Goal: Find specific page/section: Find specific page/section

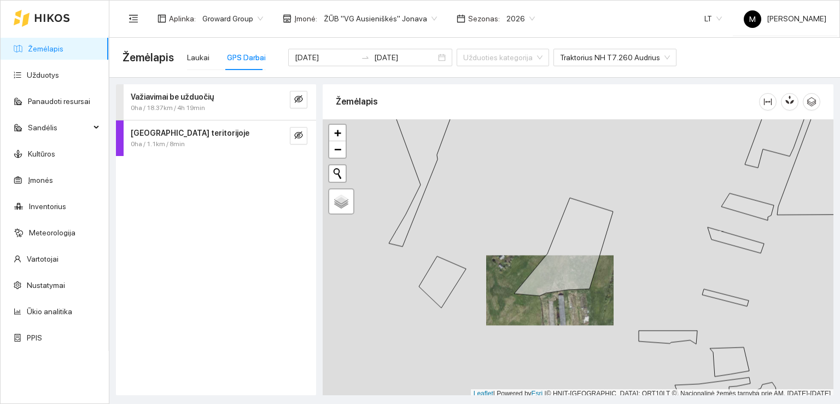
scroll to position [3, 0]
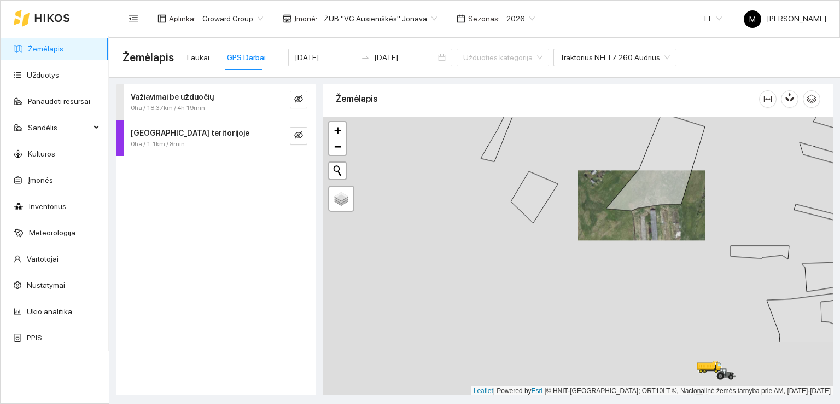
drag, startPoint x: 466, startPoint y: 306, endPoint x: 560, endPoint y: 222, distance: 126.2
click at [560, 222] on div at bounding box center [578, 255] width 511 height 279
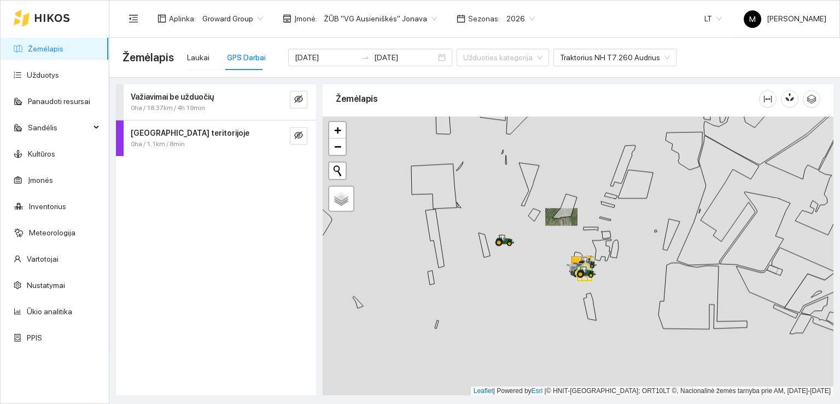
drag, startPoint x: 523, startPoint y: 309, endPoint x: 518, endPoint y: 266, distance: 42.9
click at [518, 266] on div at bounding box center [578, 255] width 511 height 279
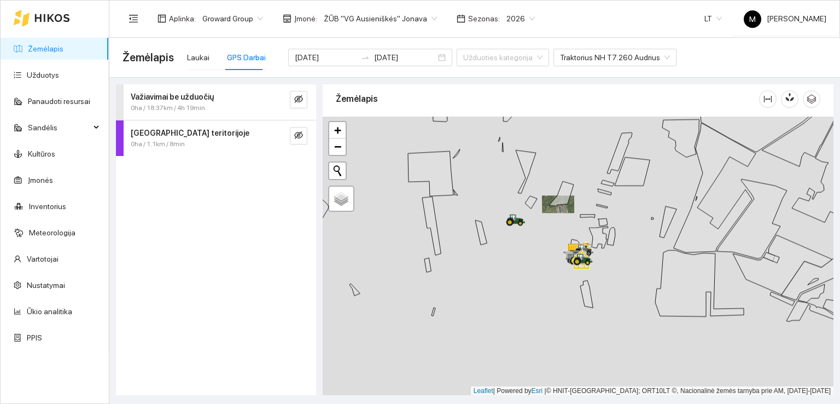
drag, startPoint x: 585, startPoint y: 348, endPoint x: 565, endPoint y: 294, distance: 57.6
click at [566, 294] on div at bounding box center [578, 255] width 511 height 279
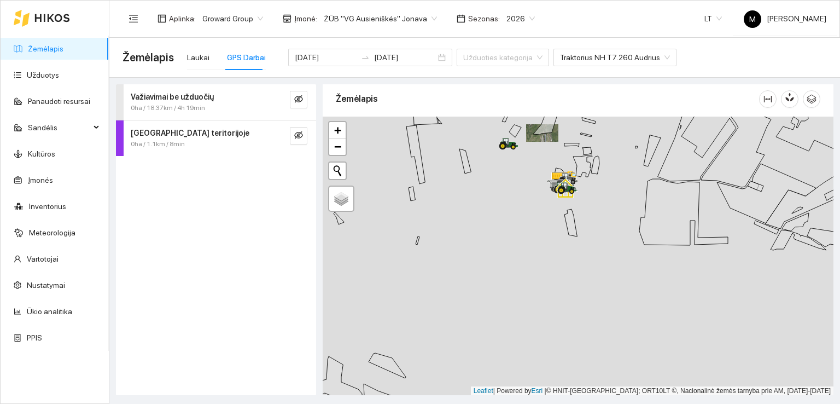
drag, startPoint x: 561, startPoint y: 329, endPoint x: 562, endPoint y: 207, distance: 122.0
click at [563, 208] on div at bounding box center [578, 255] width 511 height 279
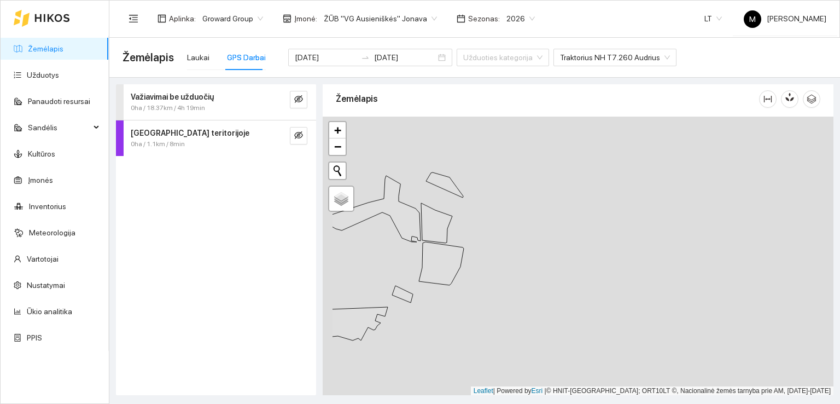
drag, startPoint x: 526, startPoint y: 338, endPoint x: 604, endPoint y: 217, distance: 143.9
click at [602, 224] on div at bounding box center [578, 255] width 511 height 279
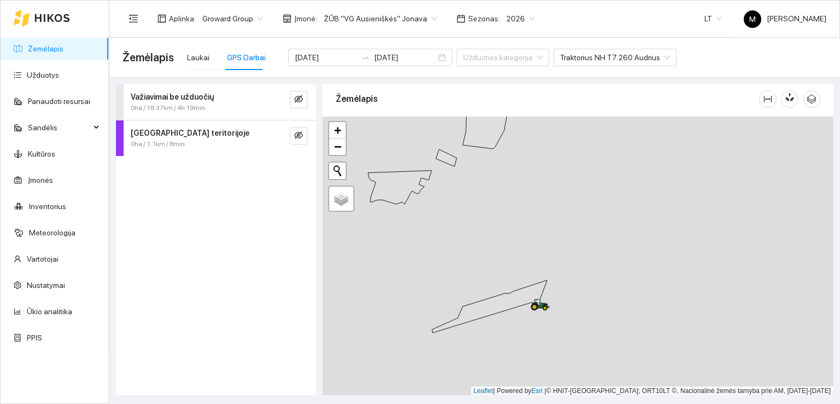
drag, startPoint x: 563, startPoint y: 319, endPoint x: 570, endPoint y: 271, distance: 48.6
click at [570, 271] on div at bounding box center [578, 255] width 511 height 279
click at [304, 100] on button "button" at bounding box center [298, 99] width 17 height 17
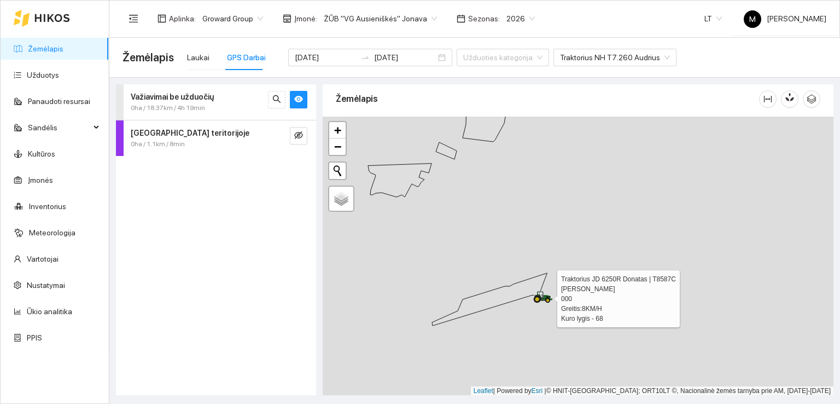
click at [540, 298] on icon at bounding box center [538, 299] width 8 height 8
click at [540, 296] on icon at bounding box center [538, 299] width 8 height 8
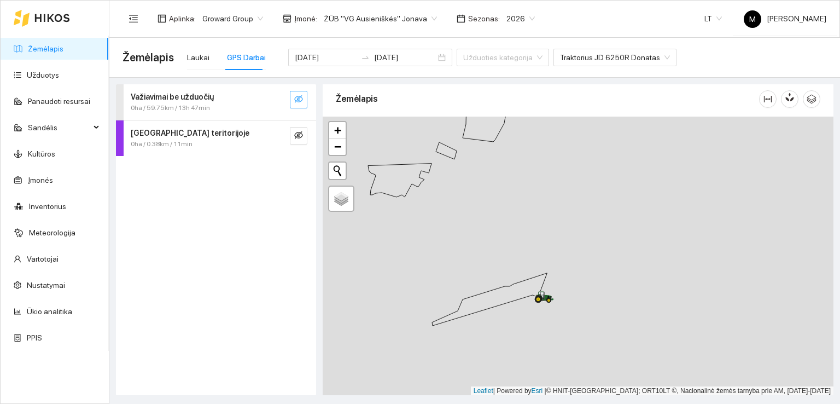
click at [295, 97] on icon "eye-invisible" at bounding box center [298, 99] width 9 height 9
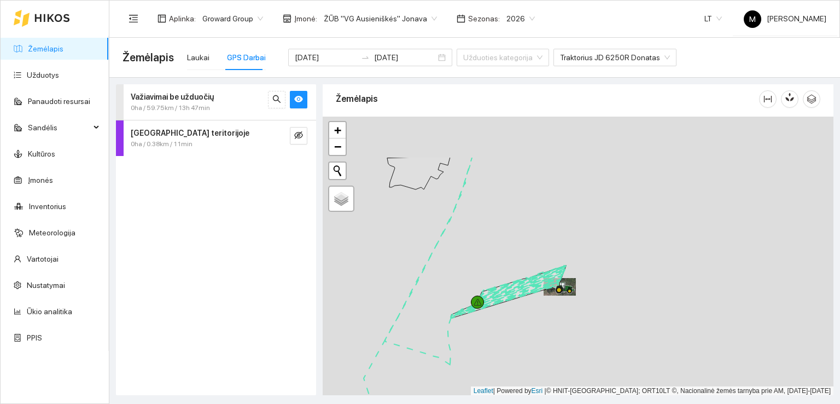
drag, startPoint x: 518, startPoint y: 172, endPoint x: 513, endPoint y: 257, distance: 84.9
click at [513, 257] on div at bounding box center [578, 255] width 511 height 279
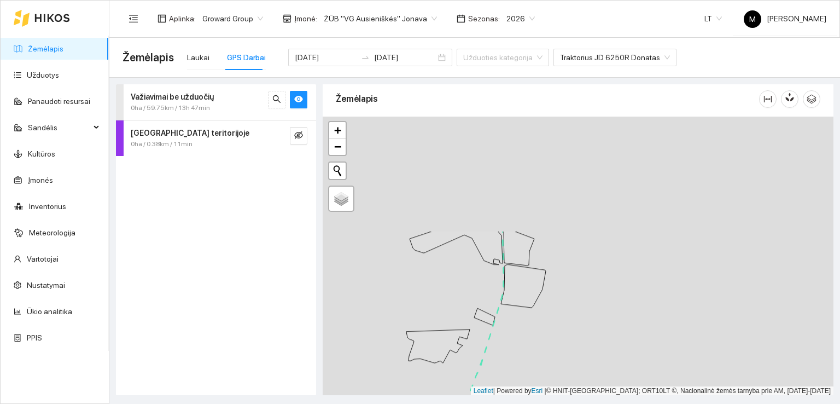
drag, startPoint x: 514, startPoint y: 255, endPoint x: 532, endPoint y: 312, distance: 59.0
click at [531, 307] on icon at bounding box center [523, 285] width 45 height 43
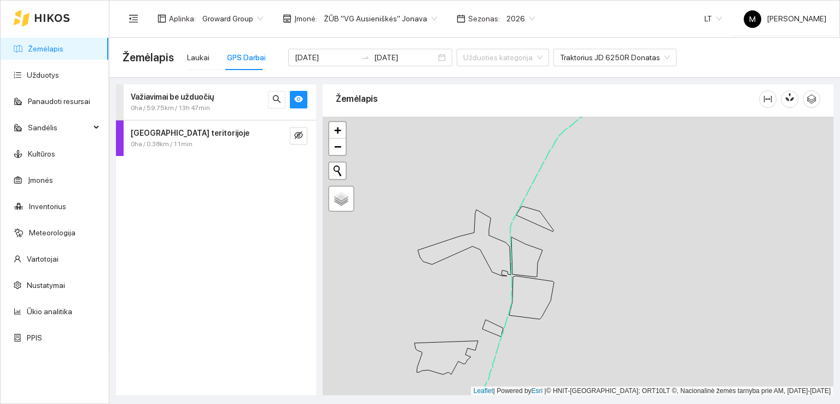
drag, startPoint x: 527, startPoint y: 255, endPoint x: 547, endPoint y: 308, distance: 56.3
click at [547, 308] on div at bounding box center [578, 255] width 511 height 279
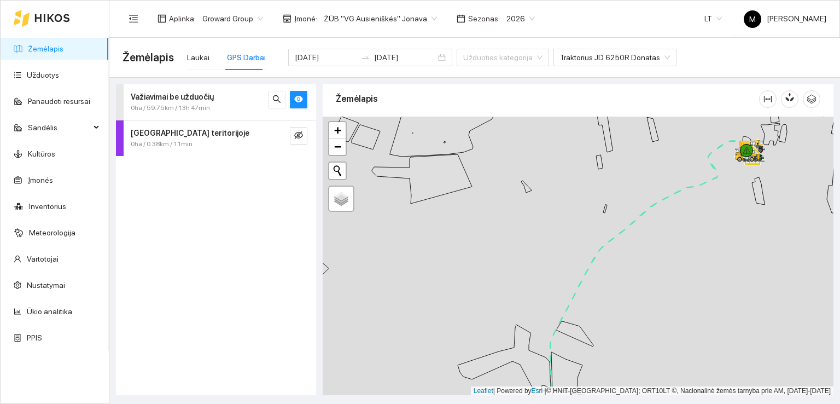
drag, startPoint x: 525, startPoint y: 226, endPoint x: 537, endPoint y: 291, distance: 66.7
click at [537, 291] on div at bounding box center [578, 255] width 511 height 279
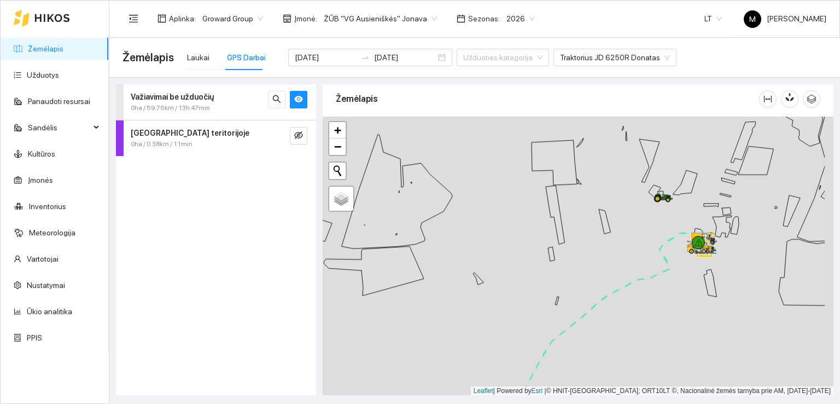
drag, startPoint x: 642, startPoint y: 221, endPoint x: 569, endPoint y: 236, distance: 74.6
click at [559, 254] on div at bounding box center [578, 255] width 511 height 279
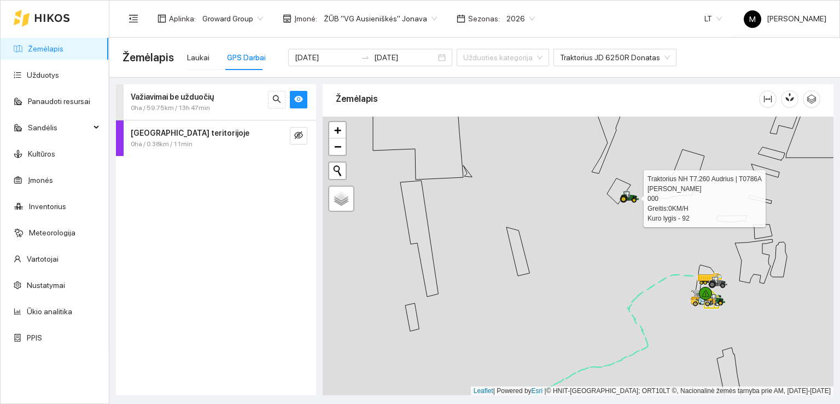
click at [626, 196] on icon at bounding box center [624, 199] width 8 height 8
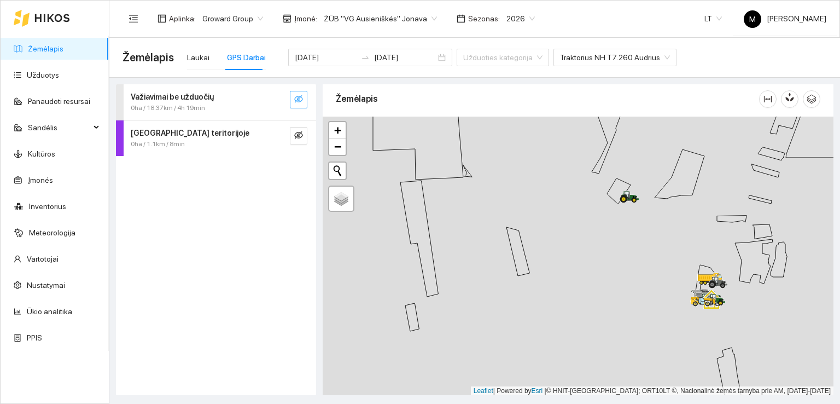
click at [295, 94] on button "button" at bounding box center [298, 99] width 17 height 17
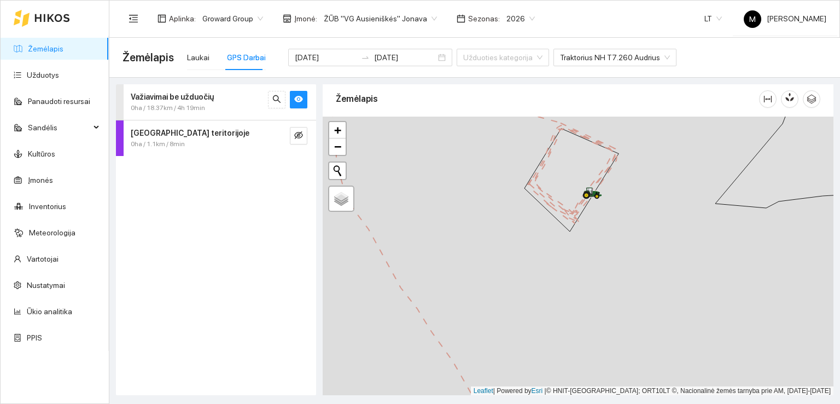
click at [612, 256] on div at bounding box center [578, 255] width 511 height 279
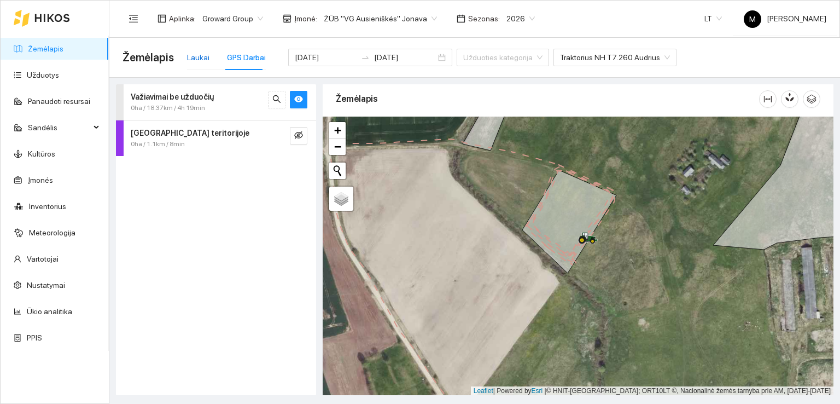
click at [194, 55] on div "Laukai" at bounding box center [198, 57] width 22 height 12
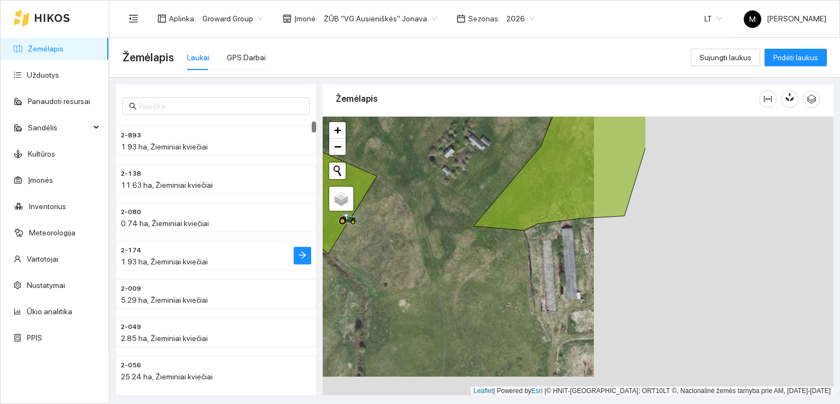
drag, startPoint x: 653, startPoint y: 310, endPoint x: 290, endPoint y: 252, distance: 368.2
click at [290, 252] on div "2-893 1.93 ha, Žieminiai kviečiai 2-138 11.63 ha, Žieminiai kviečiai 2-080 0.74…" at bounding box center [471, 236] width 731 height 317
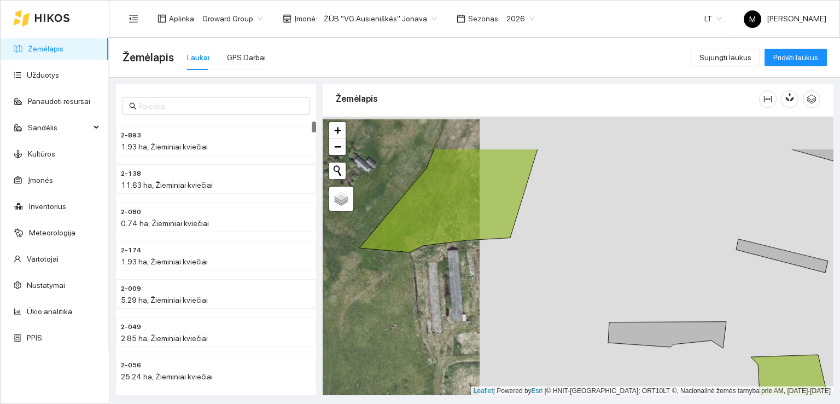
drag, startPoint x: 505, startPoint y: 217, endPoint x: 515, endPoint y: 311, distance: 94.6
click at [515, 316] on div at bounding box center [578, 255] width 511 height 279
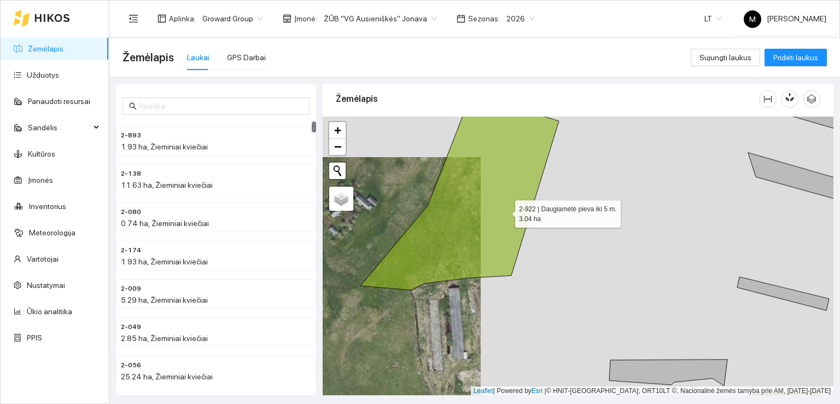
click at [497, 202] on icon at bounding box center [459, 192] width 199 height 196
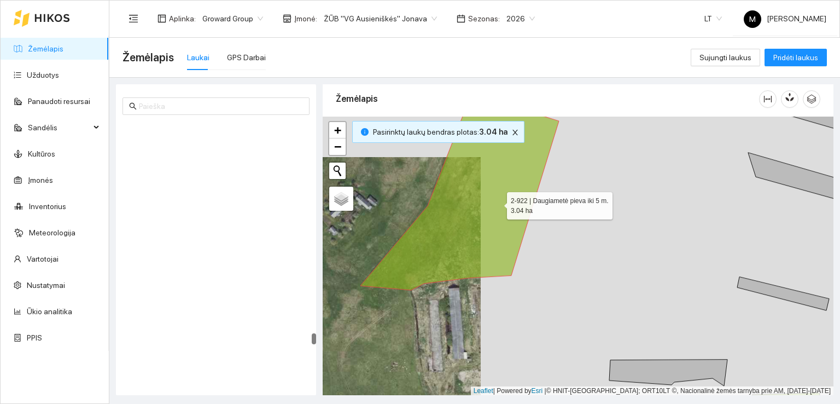
scroll to position [5383, 0]
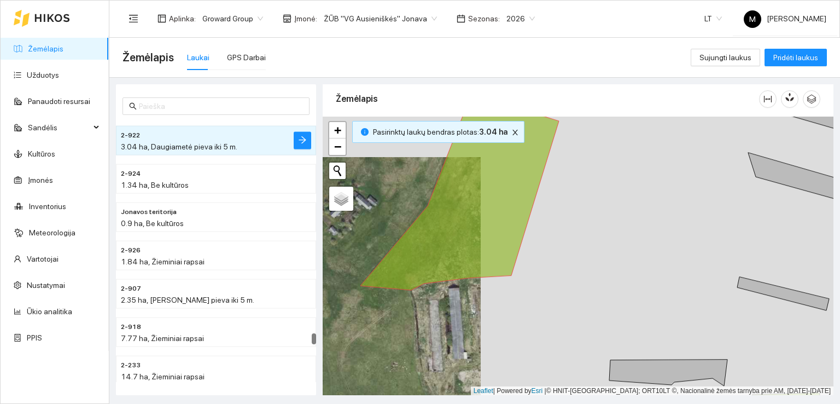
drag, startPoint x: 602, startPoint y: 304, endPoint x: 514, endPoint y: 146, distance: 180.6
click at [514, 146] on div at bounding box center [578, 255] width 511 height 279
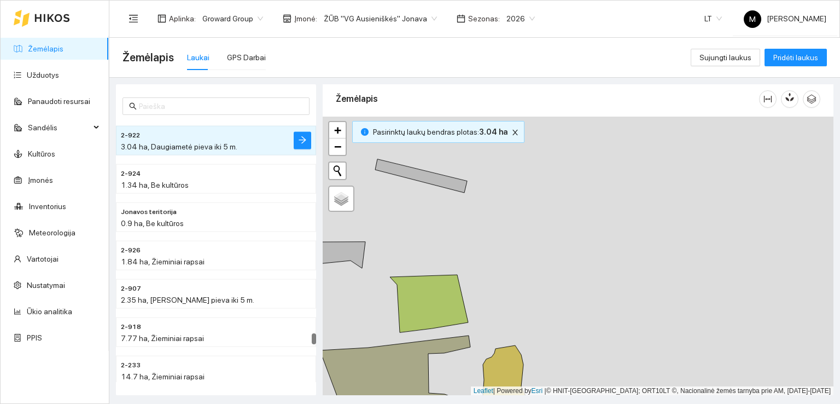
drag, startPoint x: 820, startPoint y: 264, endPoint x: 486, endPoint y: 311, distance: 337.9
click at [487, 311] on div at bounding box center [578, 255] width 511 height 279
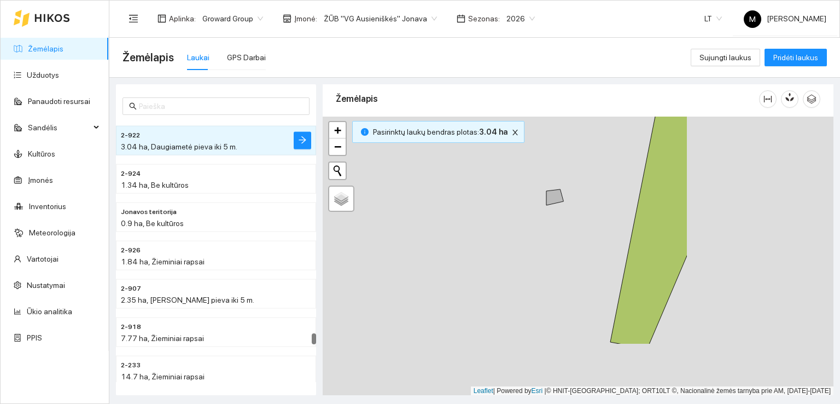
drag, startPoint x: 702, startPoint y: 313, endPoint x: 517, endPoint y: 231, distance: 202.4
click at [503, 230] on div at bounding box center [578, 255] width 511 height 279
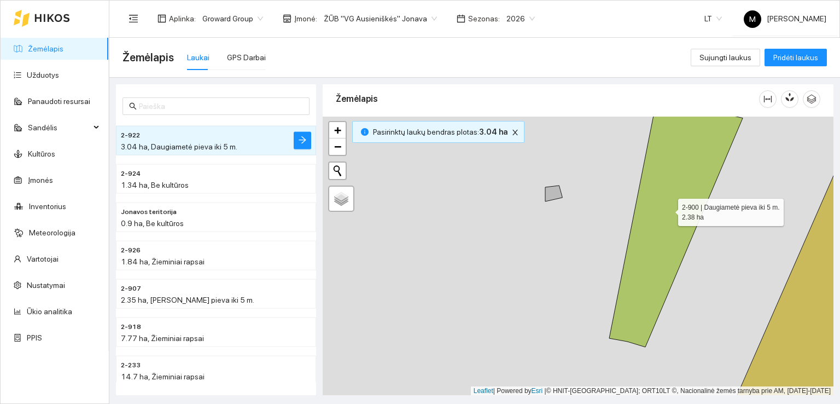
click at [647, 240] on icon at bounding box center [675, 223] width 133 height 248
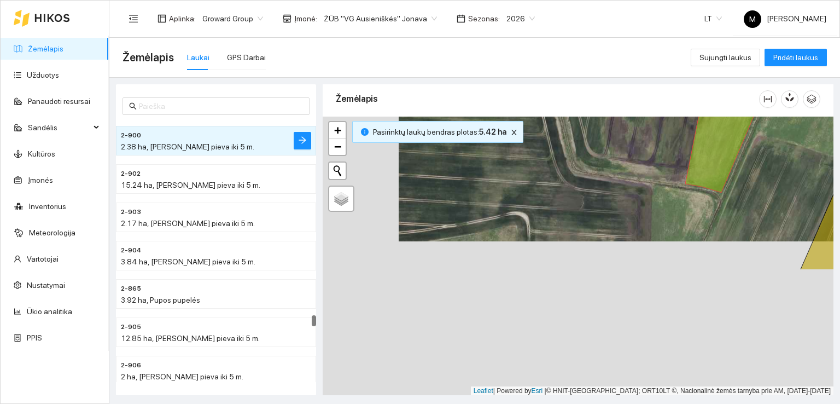
drag, startPoint x: 527, startPoint y: 319, endPoint x: 604, endPoint y: 163, distance: 174.1
click at [604, 164] on div at bounding box center [578, 255] width 511 height 279
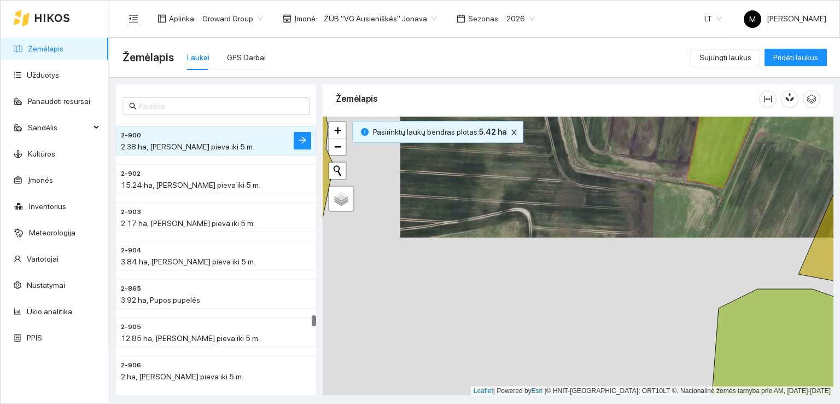
drag, startPoint x: 518, startPoint y: 313, endPoint x: 560, endPoint y: 205, distance: 116.0
click at [560, 206] on div at bounding box center [578, 255] width 511 height 279
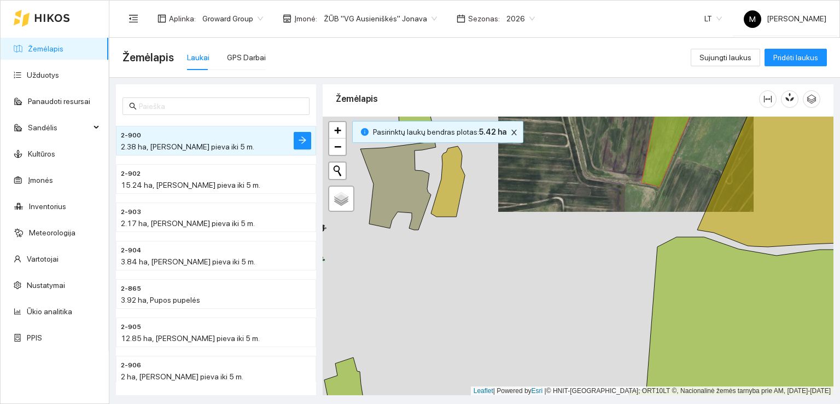
drag, startPoint x: 526, startPoint y: 308, endPoint x: 602, endPoint y: 178, distance: 150.7
click at [602, 179] on div at bounding box center [578, 255] width 511 height 279
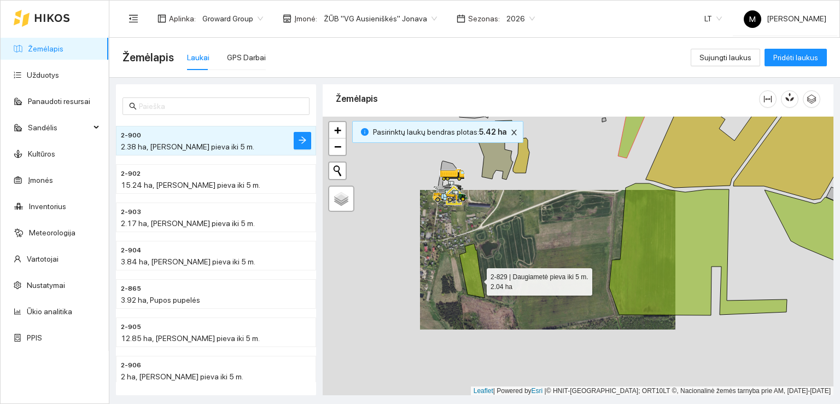
click at [477, 278] on icon at bounding box center [471, 270] width 25 height 54
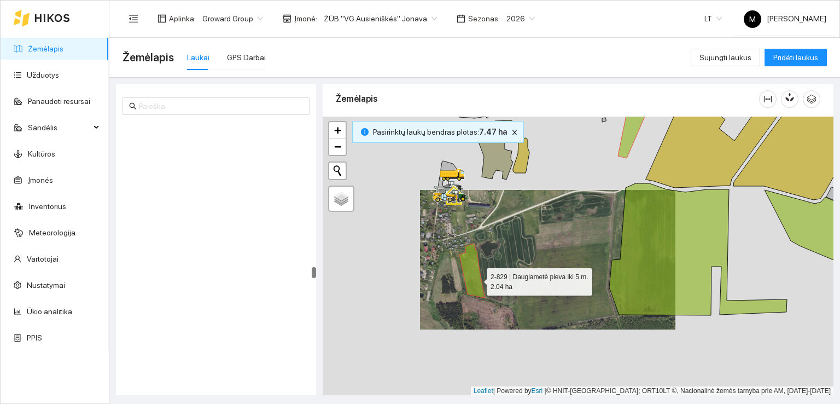
scroll to position [3703, 0]
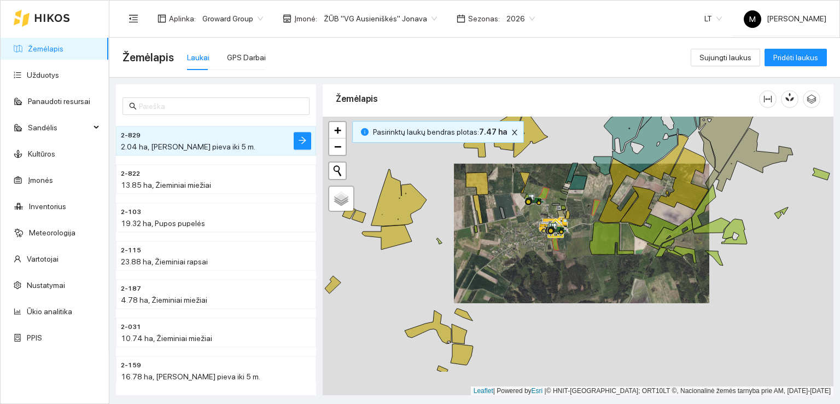
drag, startPoint x: 550, startPoint y: 325, endPoint x: 556, endPoint y: 286, distance: 39.2
click at [556, 287] on div at bounding box center [578, 255] width 511 height 279
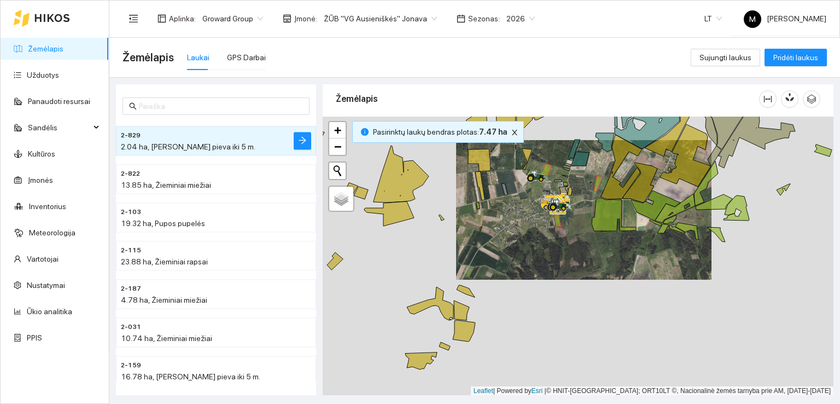
drag, startPoint x: 532, startPoint y: 329, endPoint x: 556, endPoint y: 226, distance: 105.6
click at [556, 230] on div at bounding box center [578, 255] width 511 height 279
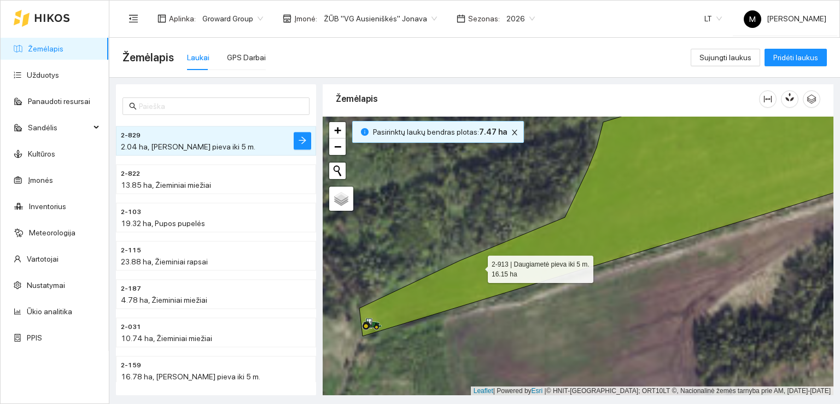
drag, startPoint x: 465, startPoint y: 274, endPoint x: 506, endPoint y: 238, distance: 54.2
click at [506, 238] on icon at bounding box center [650, 199] width 582 height 273
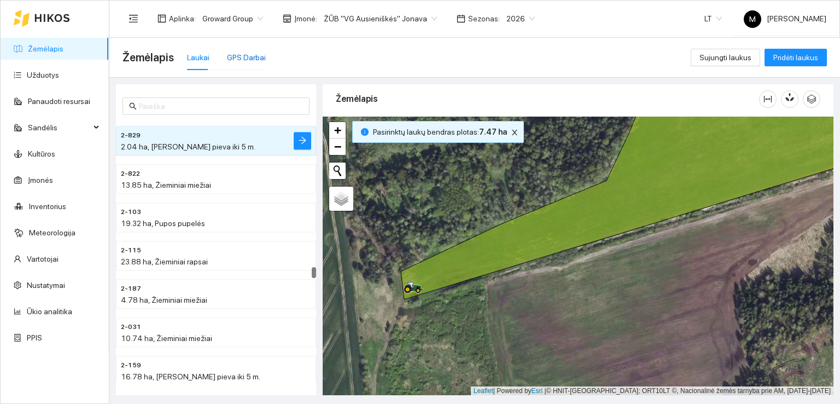
click at [243, 57] on div "GPS Darbai" at bounding box center [246, 57] width 39 height 12
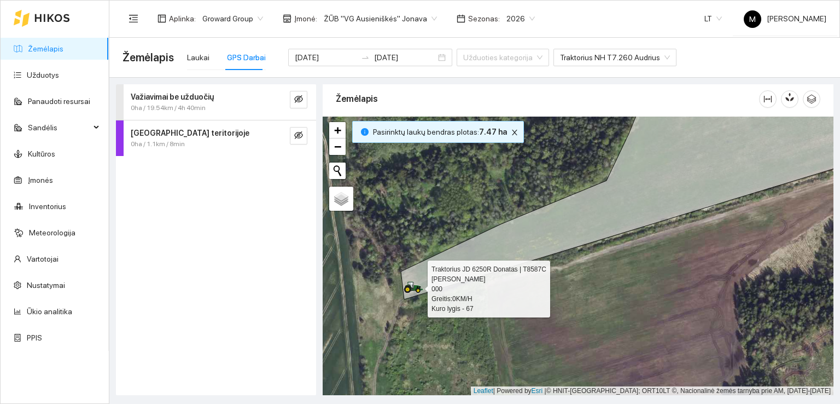
click at [411, 287] on icon at bounding box center [407, 288] width 7 height 7
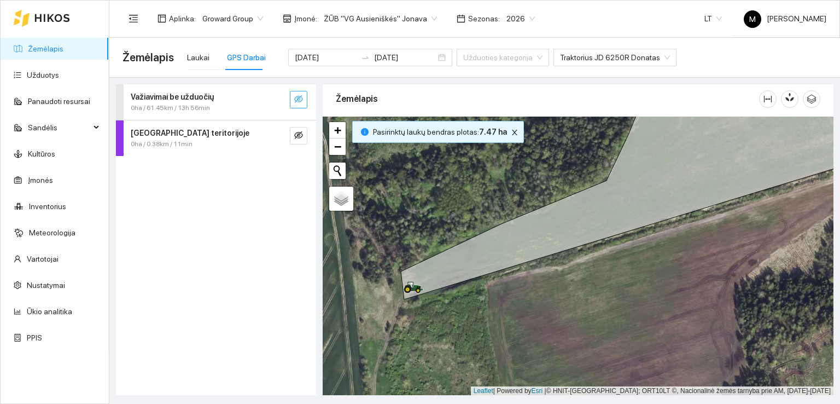
click at [297, 99] on icon "eye-invisible" at bounding box center [298, 99] width 9 height 8
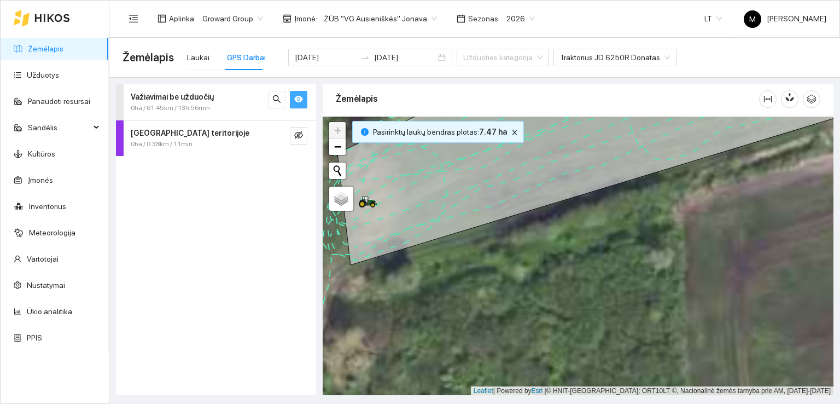
drag, startPoint x: 413, startPoint y: 277, endPoint x: 517, endPoint y: 248, distance: 107.3
click at [517, 248] on div at bounding box center [578, 255] width 511 height 279
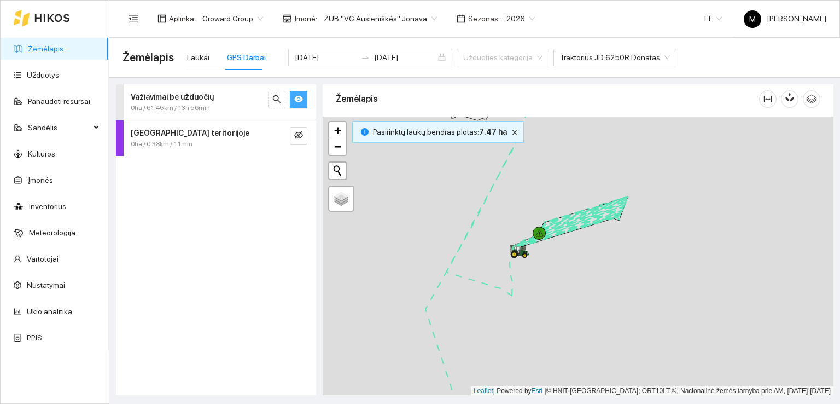
drag, startPoint x: 466, startPoint y: 212, endPoint x: 476, endPoint y: 281, distance: 70.2
click at [476, 278] on div at bounding box center [578, 255] width 511 height 279
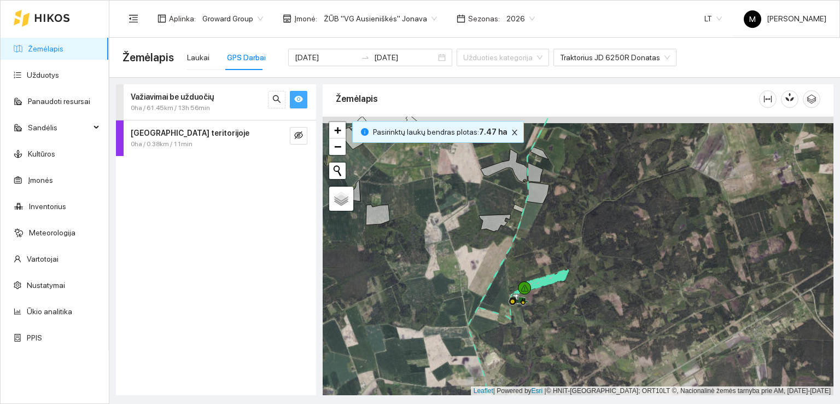
drag, startPoint x: 501, startPoint y: 205, endPoint x: 481, endPoint y: 302, distance: 99.3
click at [481, 302] on div at bounding box center [578, 255] width 511 height 279
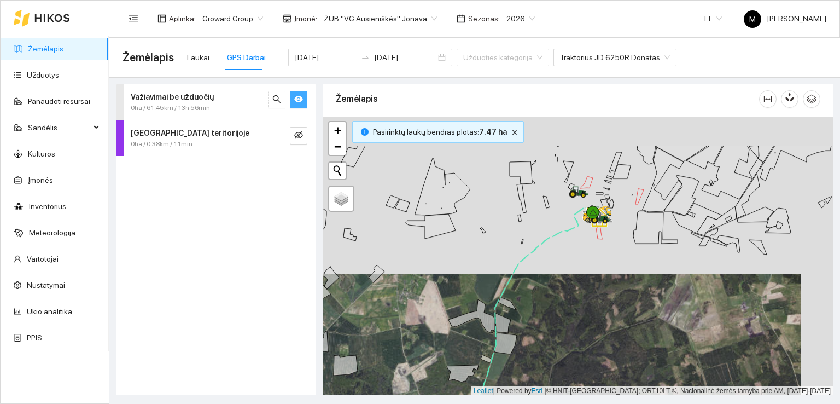
drag, startPoint x: 500, startPoint y: 240, endPoint x: 487, endPoint y: 311, distance: 72.3
click at [487, 311] on div at bounding box center [578, 255] width 511 height 279
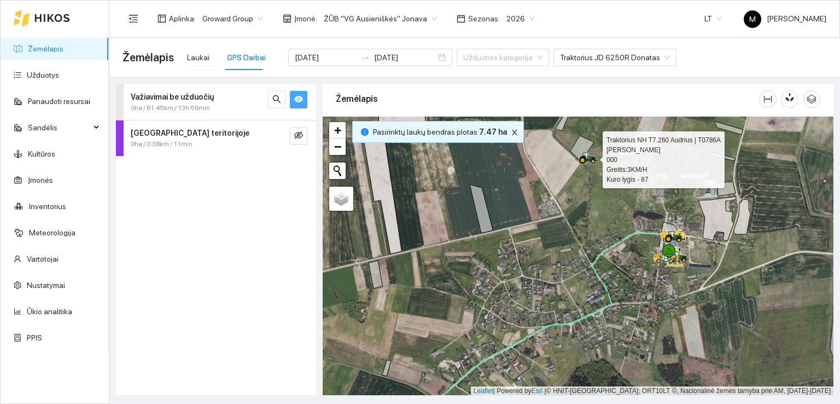
click at [585, 158] on icon at bounding box center [583, 160] width 8 height 8
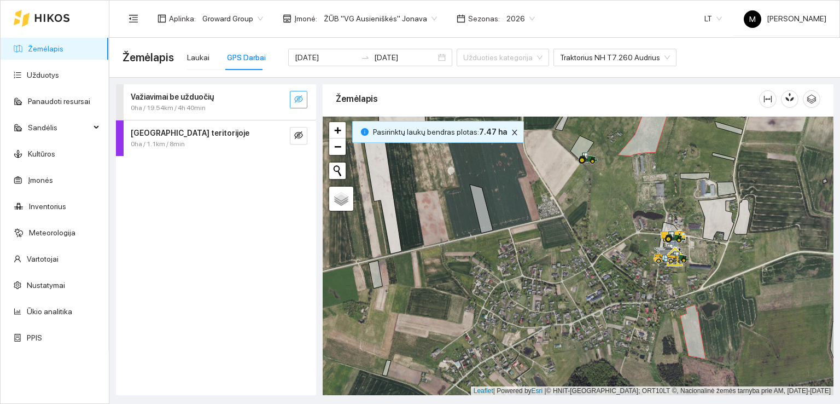
click at [299, 97] on icon "eye-invisible" at bounding box center [298, 99] width 9 height 8
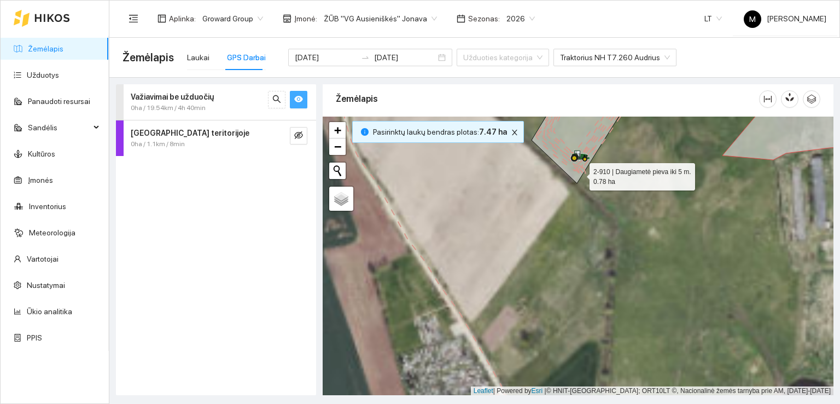
drag, startPoint x: 580, startPoint y: 171, endPoint x: 562, endPoint y: 229, distance: 60.9
click at [563, 183] on icon at bounding box center [579, 137] width 94 height 91
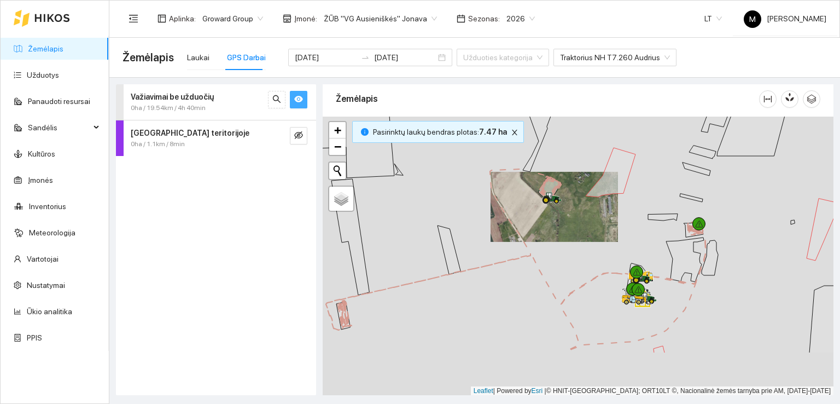
drag, startPoint x: 538, startPoint y: 329, endPoint x: 542, endPoint y: 240, distance: 88.7
click at [542, 243] on div at bounding box center [578, 255] width 511 height 279
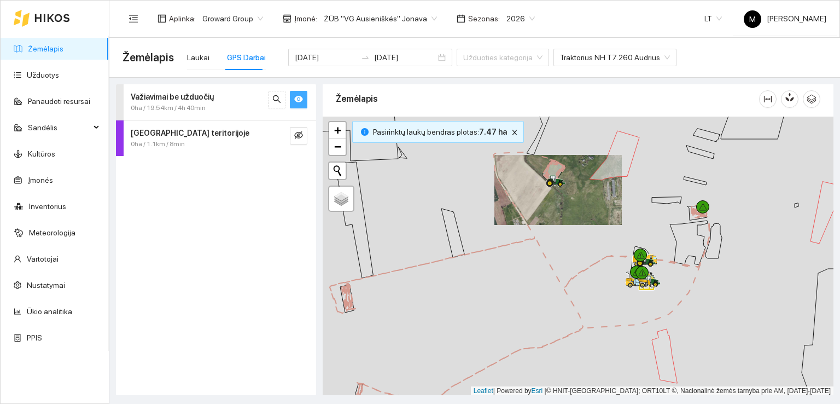
drag, startPoint x: 504, startPoint y: 336, endPoint x: 549, endPoint y: 190, distance: 152.9
click at [548, 195] on div at bounding box center [578, 255] width 511 height 279
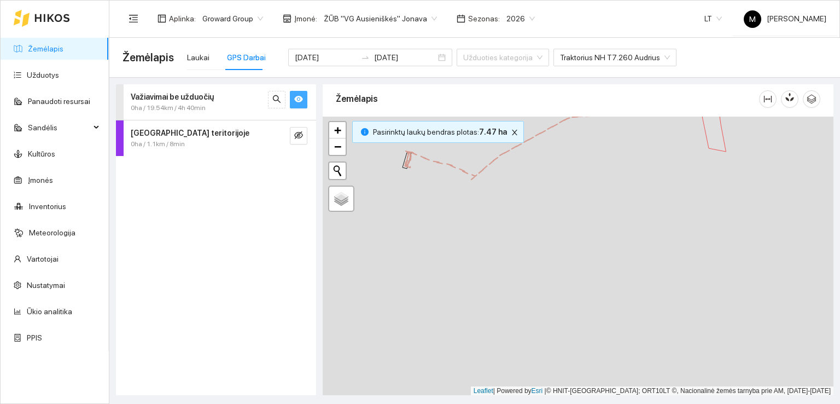
drag, startPoint x: 509, startPoint y: 298, endPoint x: 497, endPoint y: 186, distance: 112.2
click at [498, 188] on div at bounding box center [578, 255] width 511 height 279
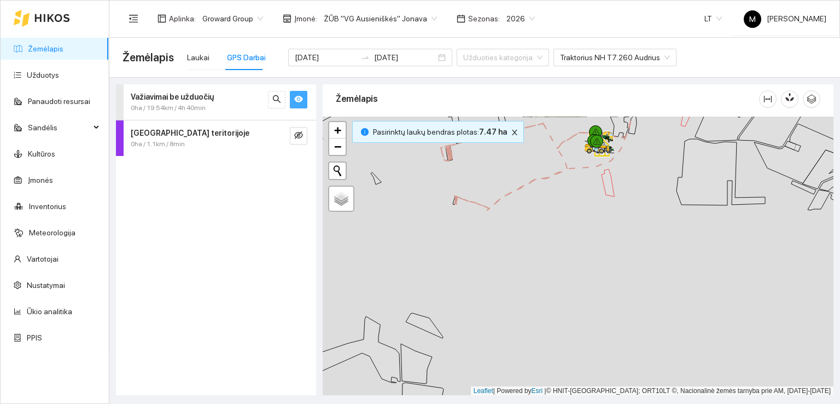
drag, startPoint x: 492, startPoint y: 329, endPoint x: 452, endPoint y: 194, distance: 140.5
click at [452, 199] on div at bounding box center [578, 255] width 511 height 279
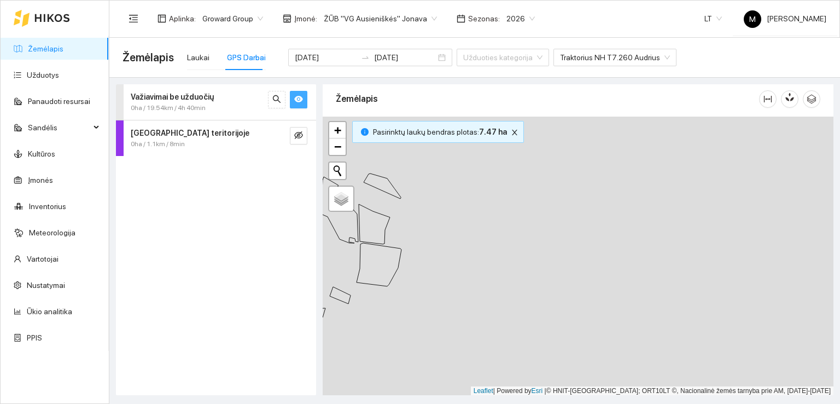
drag, startPoint x: 474, startPoint y: 310, endPoint x: 512, endPoint y: 220, distance: 98.0
click at [512, 220] on div at bounding box center [578, 255] width 511 height 279
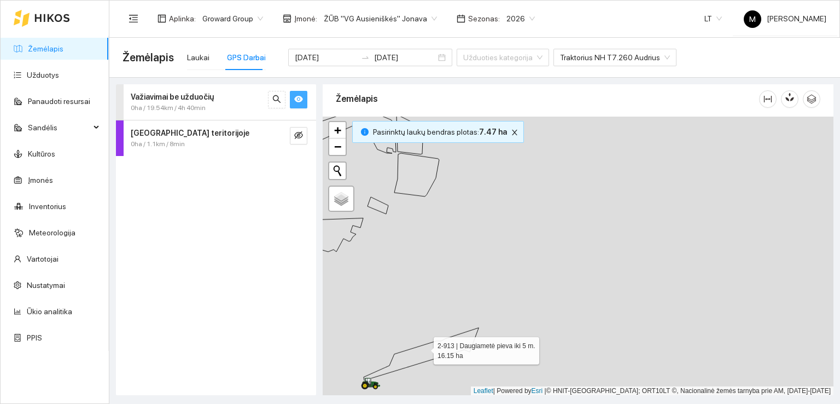
drag, startPoint x: 490, startPoint y: 219, endPoint x: 495, endPoint y: 211, distance: 9.9
click at [478, 328] on icon at bounding box center [421, 354] width 115 height 52
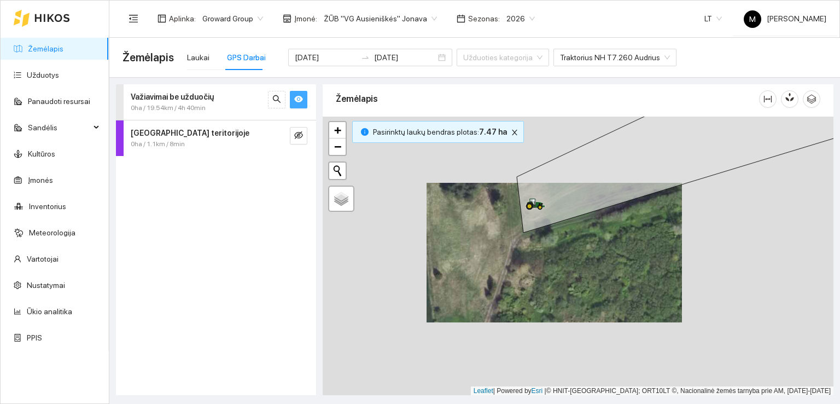
drag, startPoint x: 544, startPoint y: 212, endPoint x: 536, endPoint y: 253, distance: 42.3
click at [536, 232] on icon at bounding box center [700, 166] width 367 height 131
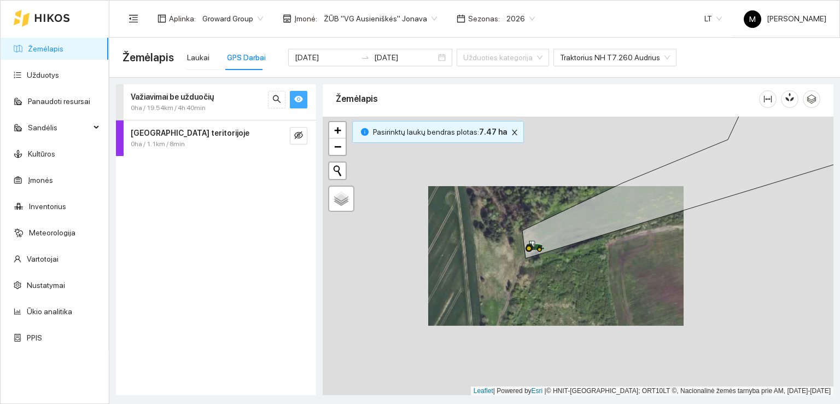
drag, startPoint x: 547, startPoint y: 250, endPoint x: 546, endPoint y: 289, distance: 39.4
click at [546, 258] on icon at bounding box center [703, 173] width 363 height 170
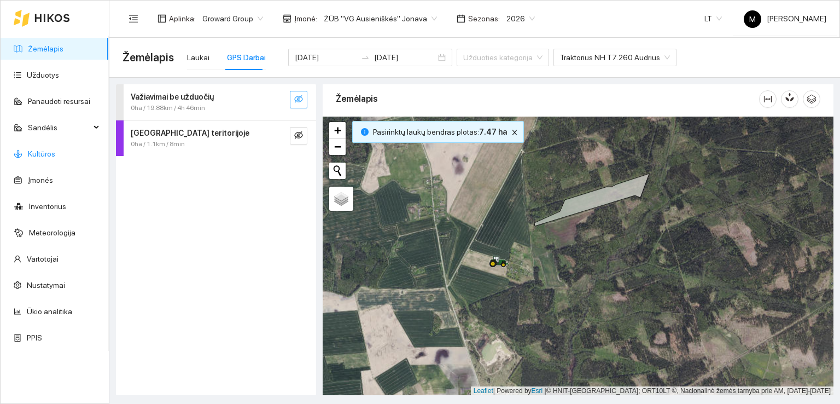
click at [50, 156] on link "Kultūros" at bounding box center [41, 153] width 27 height 9
